Goal: Information Seeking & Learning: Check status

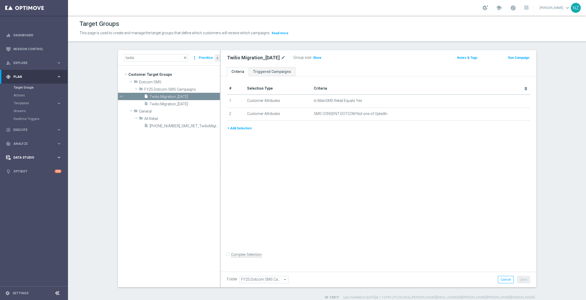
click at [26, 155] on div "Data Studio keyboard_arrow_right" at bounding box center [33, 158] width 67 height 14
click at [23, 104] on span "Analyze" at bounding box center [34, 104] width 43 height 3
click at [33, 194] on link "Weekly Campaigns Report" at bounding box center [35, 194] width 38 height 4
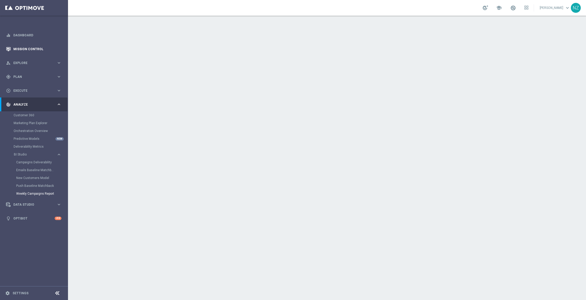
click at [25, 46] on link "Mission Control" at bounding box center [37, 49] width 48 height 14
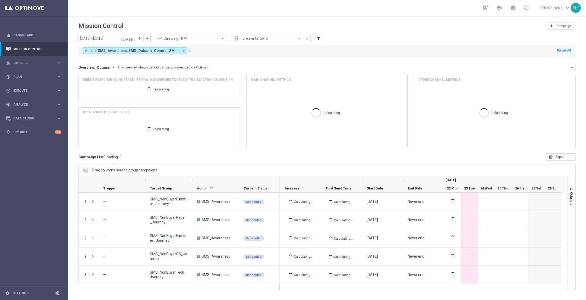
click at [257, 41] on div "Incremental SMS" at bounding box center [267, 38] width 72 height 7
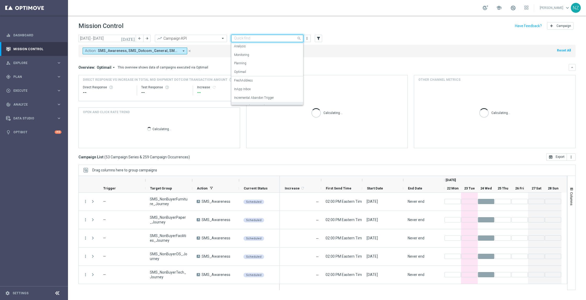
click at [268, 102] on div "Incremental Promo Sales/Margin" at bounding box center [267, 106] width 66 height 9
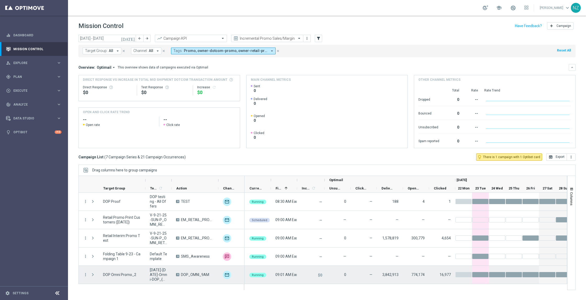
scroll to position [37, 0]
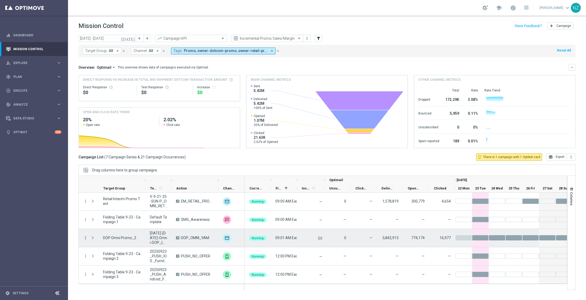
click at [84, 238] on icon "more_vert" at bounding box center [85, 238] width 5 height 5
click at [107, 177] on span "Campaign Details" at bounding box center [109, 176] width 26 height 4
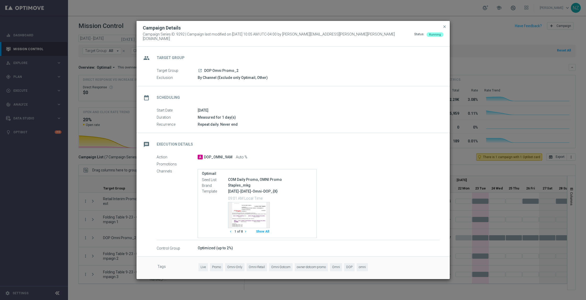
click at [263, 231] on button "Show All" at bounding box center [262, 231] width 15 height 7
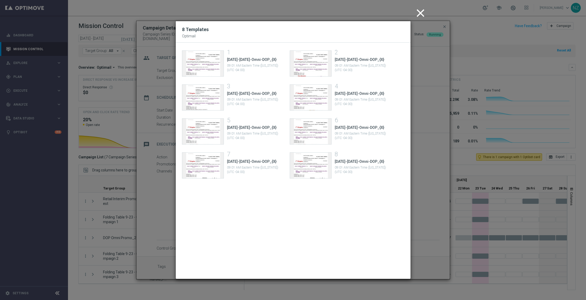
click at [416, 13] on icon "close" at bounding box center [420, 13] width 13 height 13
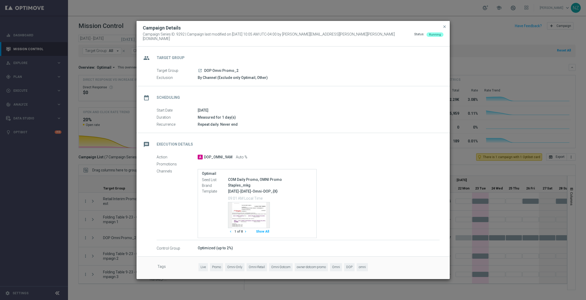
click at [444, 30] on button "close" at bounding box center [444, 27] width 5 height 6
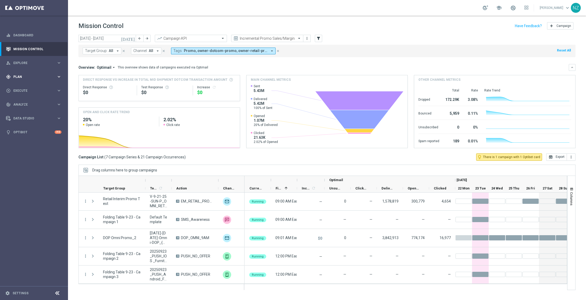
click at [28, 77] on span "Plan" at bounding box center [34, 76] width 43 height 3
click at [25, 86] on link "Target Groups" at bounding box center [34, 88] width 41 height 4
